Goal: Information Seeking & Learning: Learn about a topic

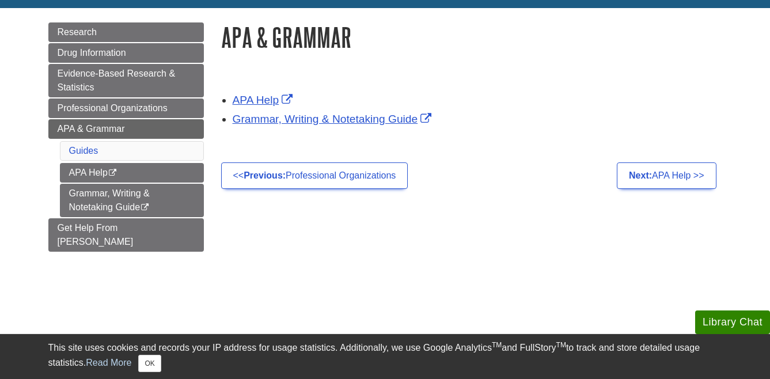
scroll to position [123, 0]
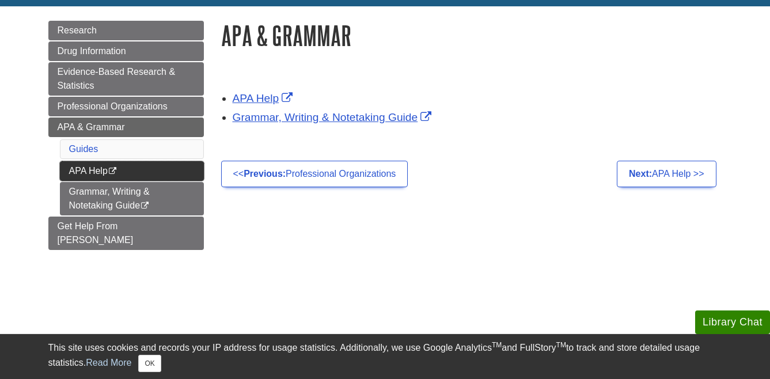
click at [196, 170] on link "APA Help This link opens in a new window" at bounding box center [132, 171] width 144 height 20
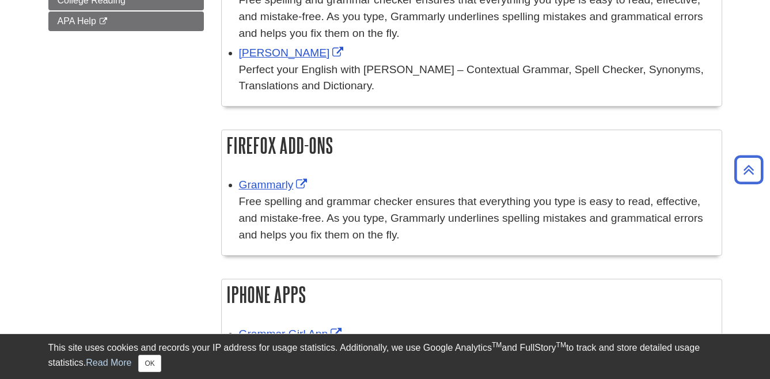
scroll to position [281, 0]
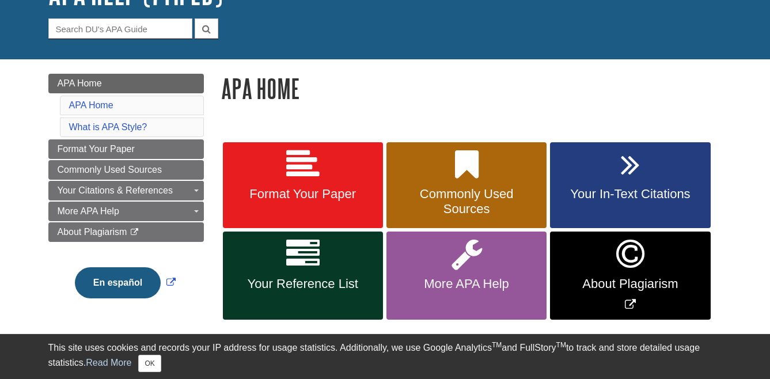
scroll to position [107, 0]
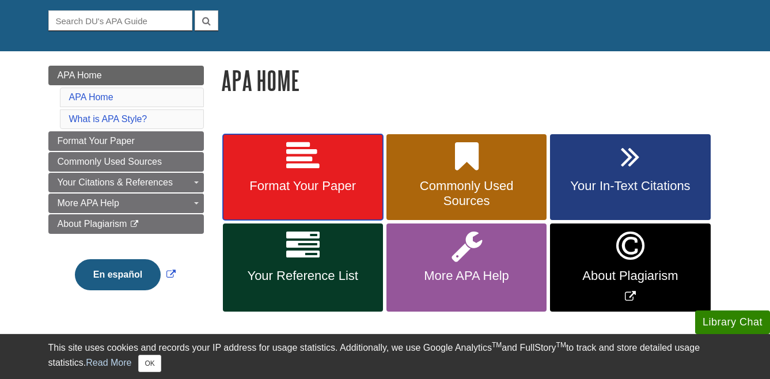
click at [337, 164] on link "Format Your Paper" at bounding box center [303, 177] width 160 height 86
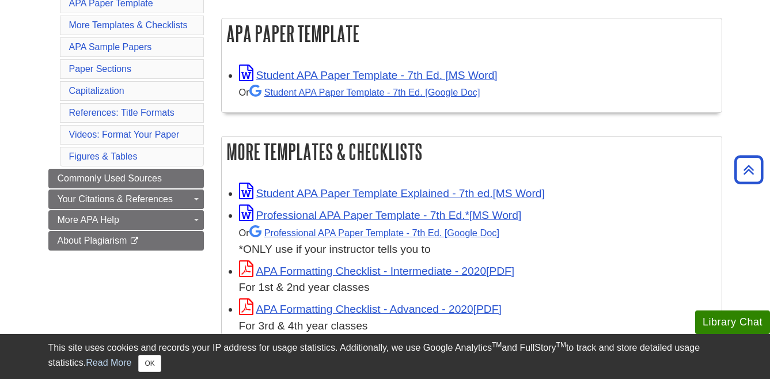
scroll to position [233, 0]
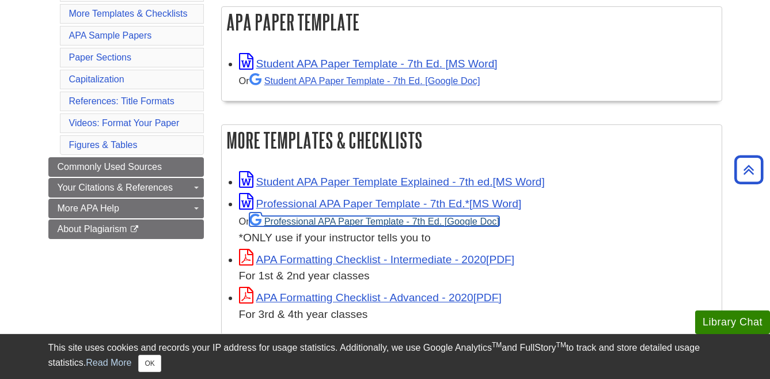
click at [298, 219] on link "Professional APA Paper Template - 7th Ed." at bounding box center [374, 221] width 250 height 10
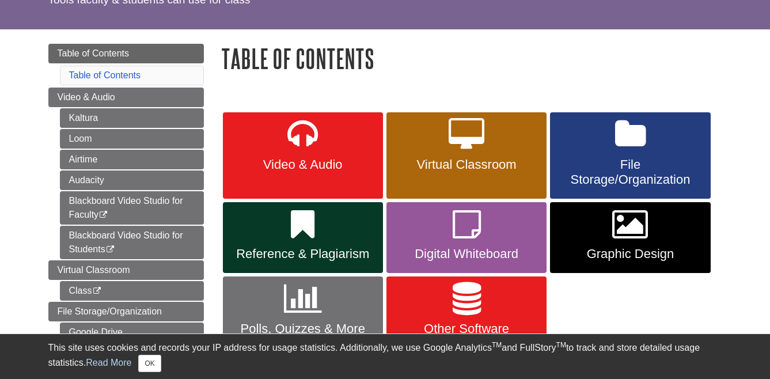
scroll to position [107, 0]
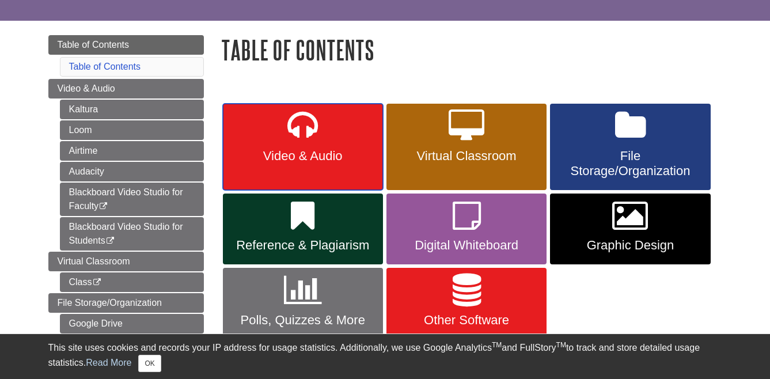
click at [271, 134] on link "Video & Audio" at bounding box center [303, 147] width 160 height 86
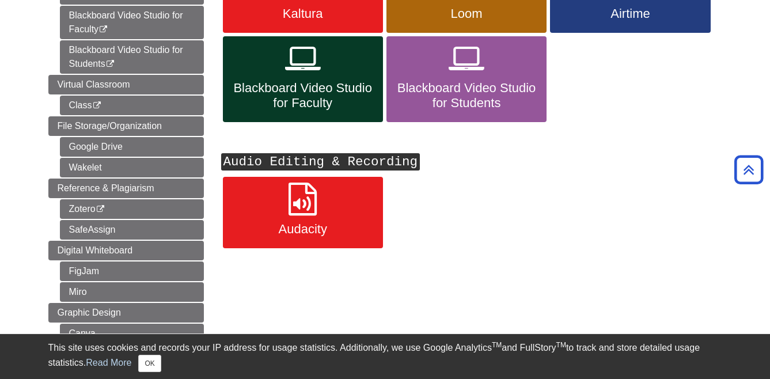
scroll to position [290, 0]
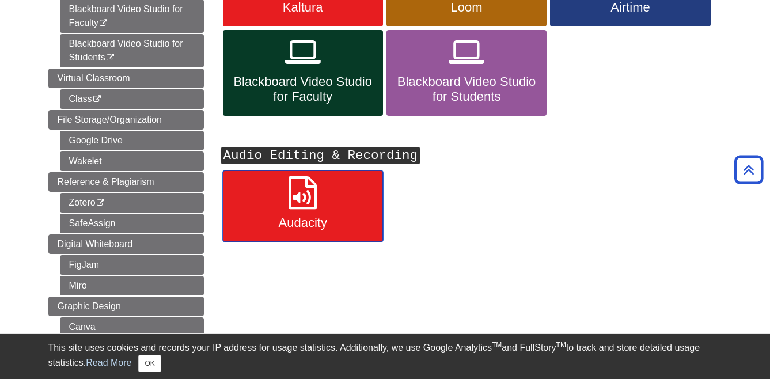
click at [343, 208] on link "Audacity" at bounding box center [303, 205] width 160 height 71
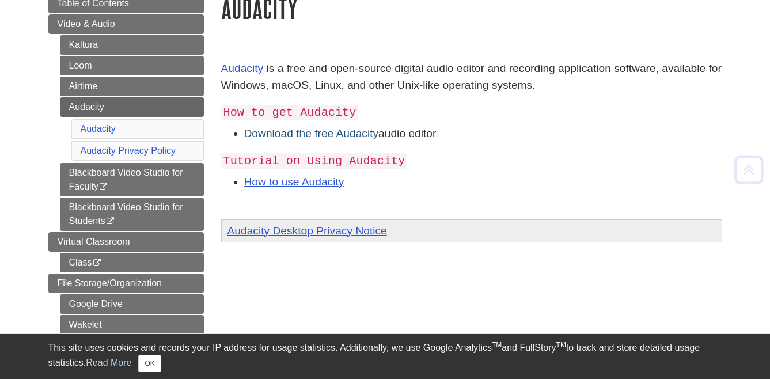
scroll to position [151, 0]
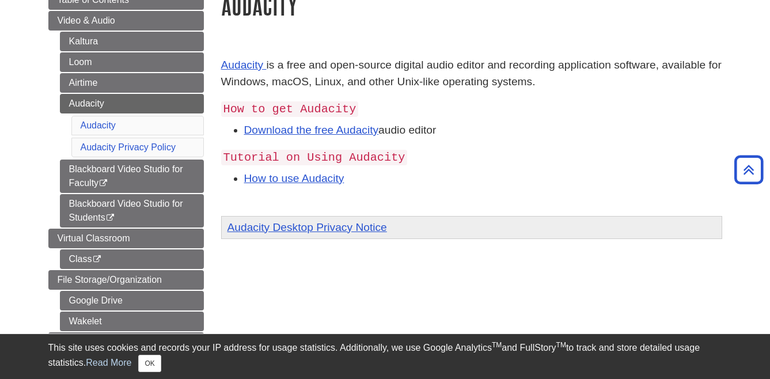
click at [249, 73] on p "Audacity is a free and open-source digital audio editor and recording applicati…" at bounding box center [471, 73] width 501 height 33
click at [252, 60] on link "Audacity" at bounding box center [242, 65] width 43 height 12
